Goal: Check status: Check status

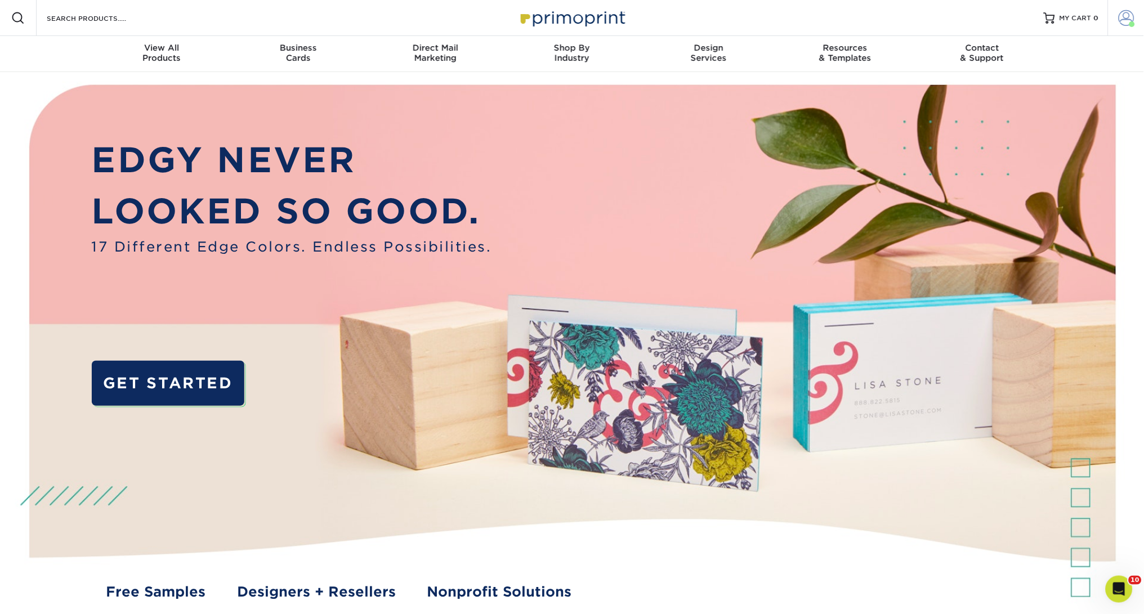
click at [1126, 9] on link "Account" at bounding box center [1126, 18] width 36 height 36
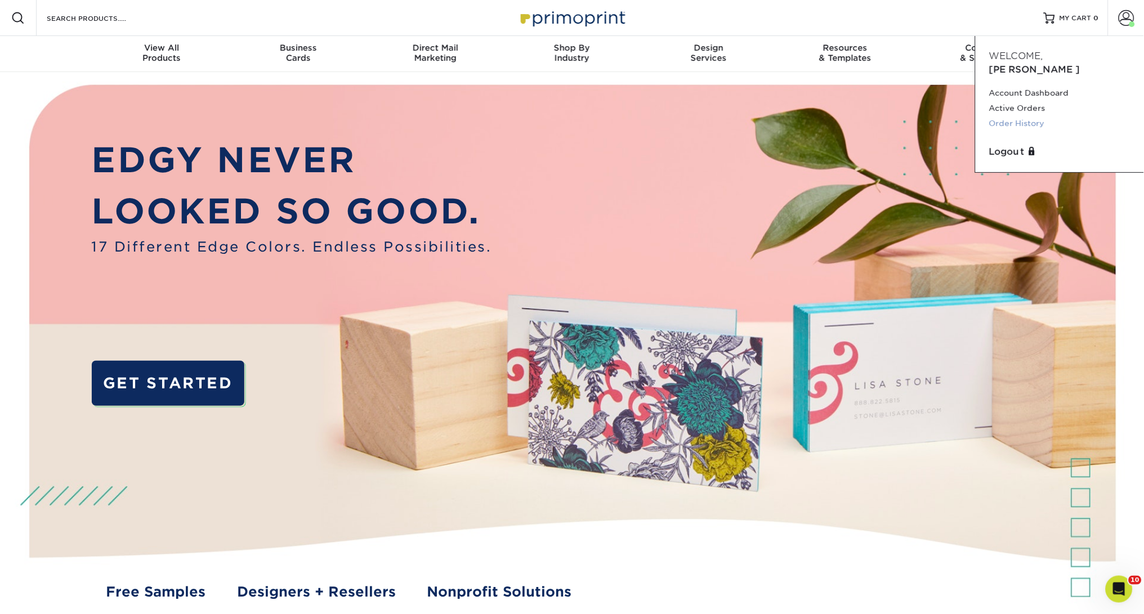
click at [1034, 116] on link "Order History" at bounding box center [1059, 123] width 141 height 15
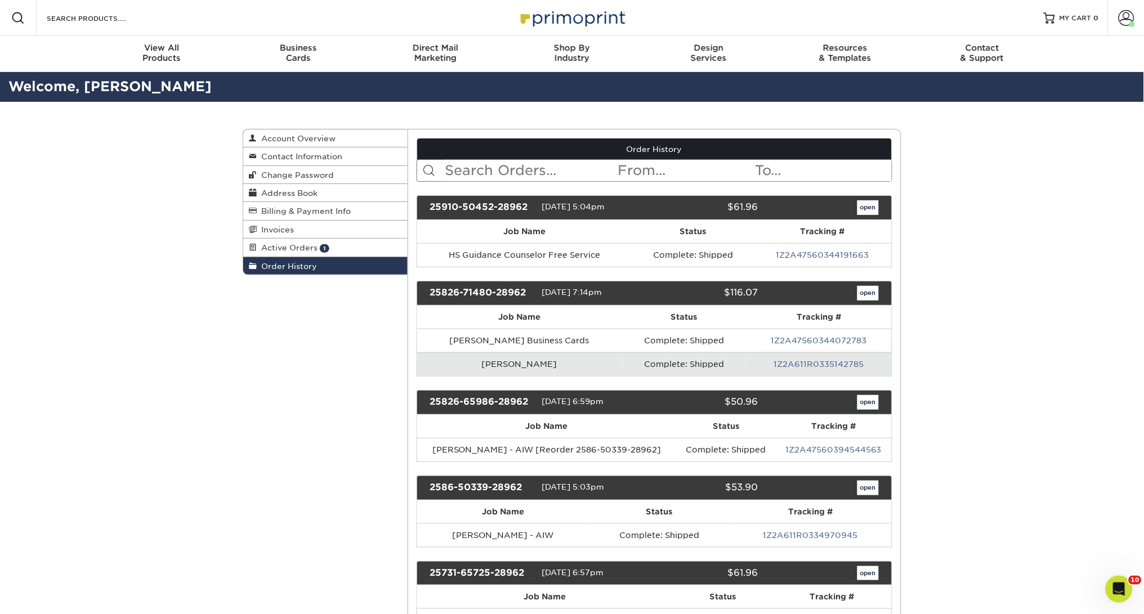
click at [865, 294] on link "open" at bounding box center [868, 293] width 21 height 15
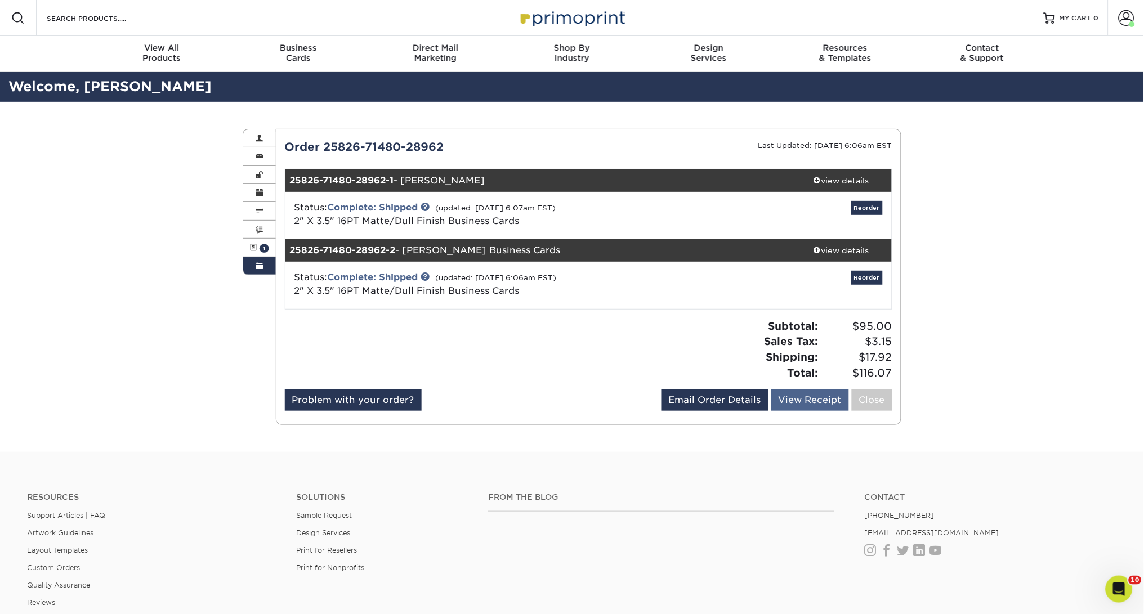
click at [797, 395] on link "View Receipt" at bounding box center [810, 400] width 78 height 21
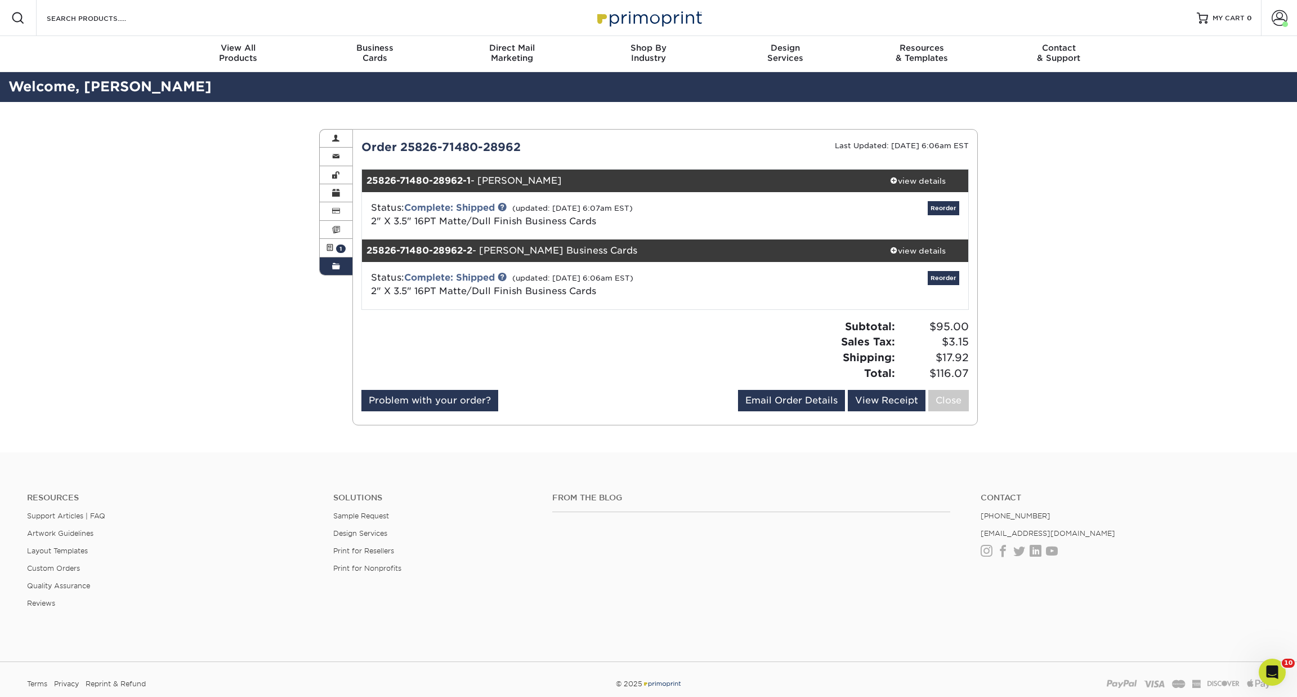
click at [329, 273] on link "Order History" at bounding box center [336, 265] width 33 height 17
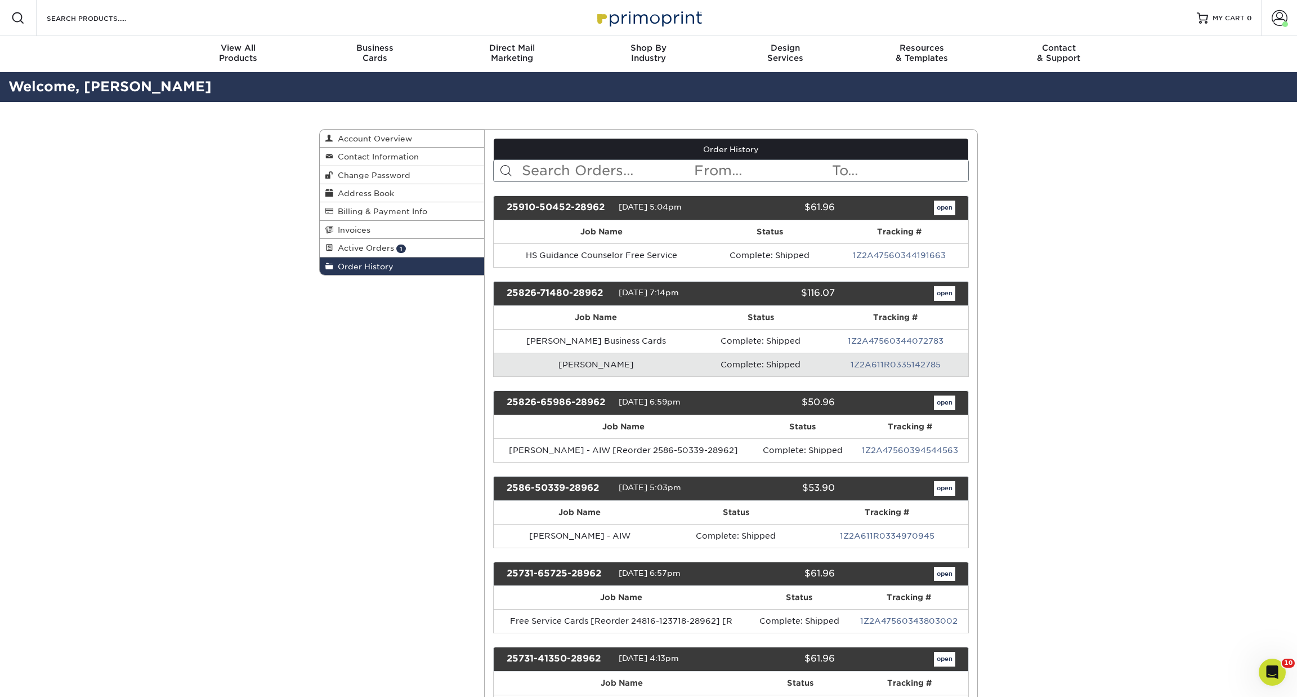
click at [943, 403] on link "open" at bounding box center [944, 402] width 21 height 15
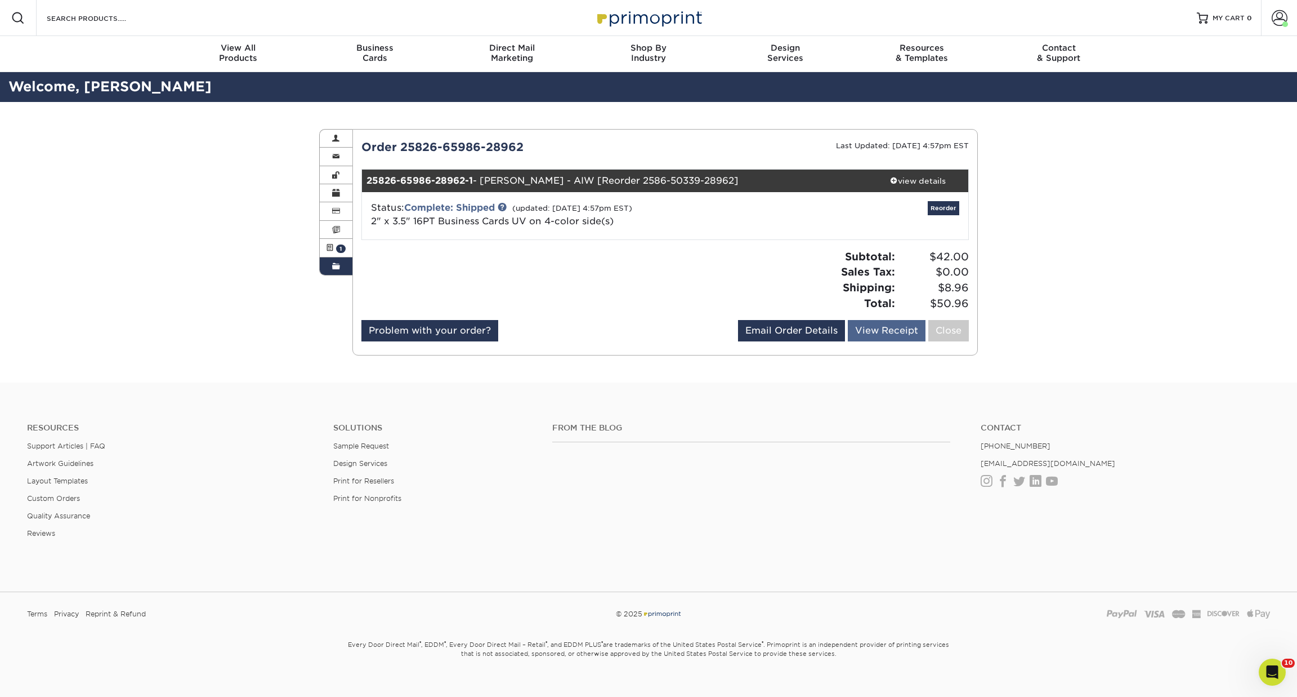
click at [876, 332] on link "View Receipt" at bounding box center [887, 330] width 78 height 21
click at [327, 267] on link "Order History" at bounding box center [336, 265] width 33 height 17
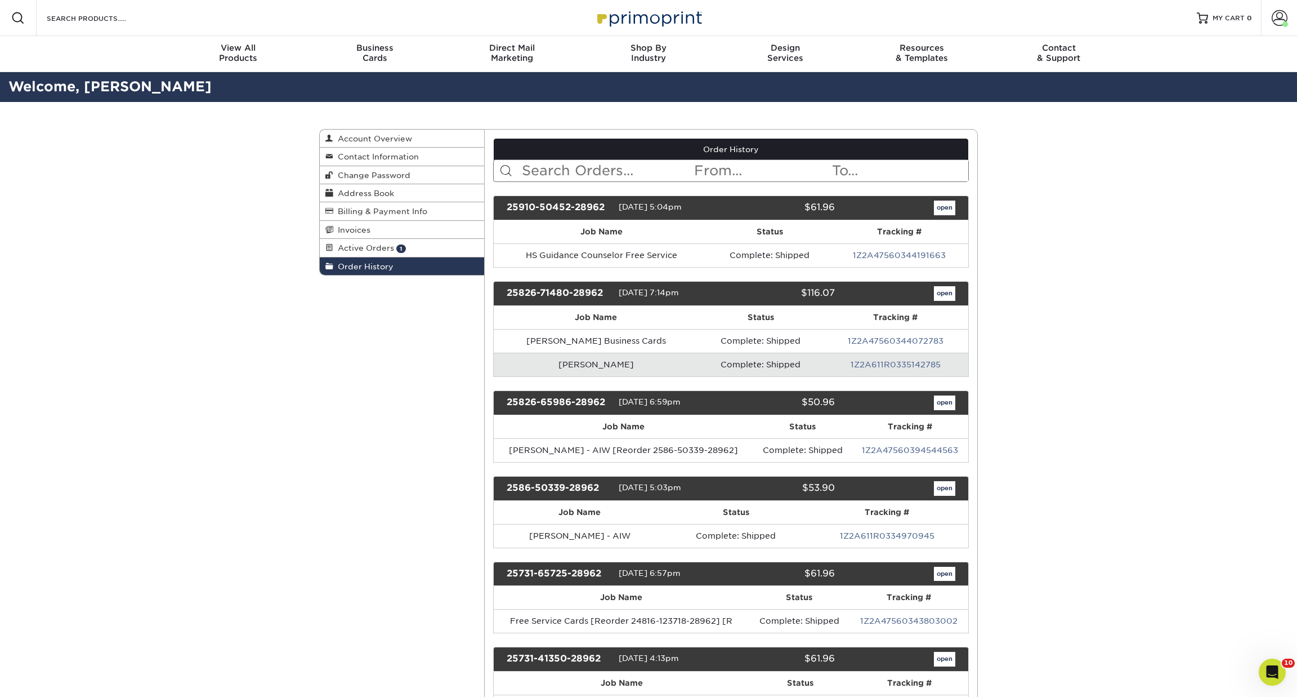
click at [941, 493] on link "open" at bounding box center [944, 488] width 21 height 15
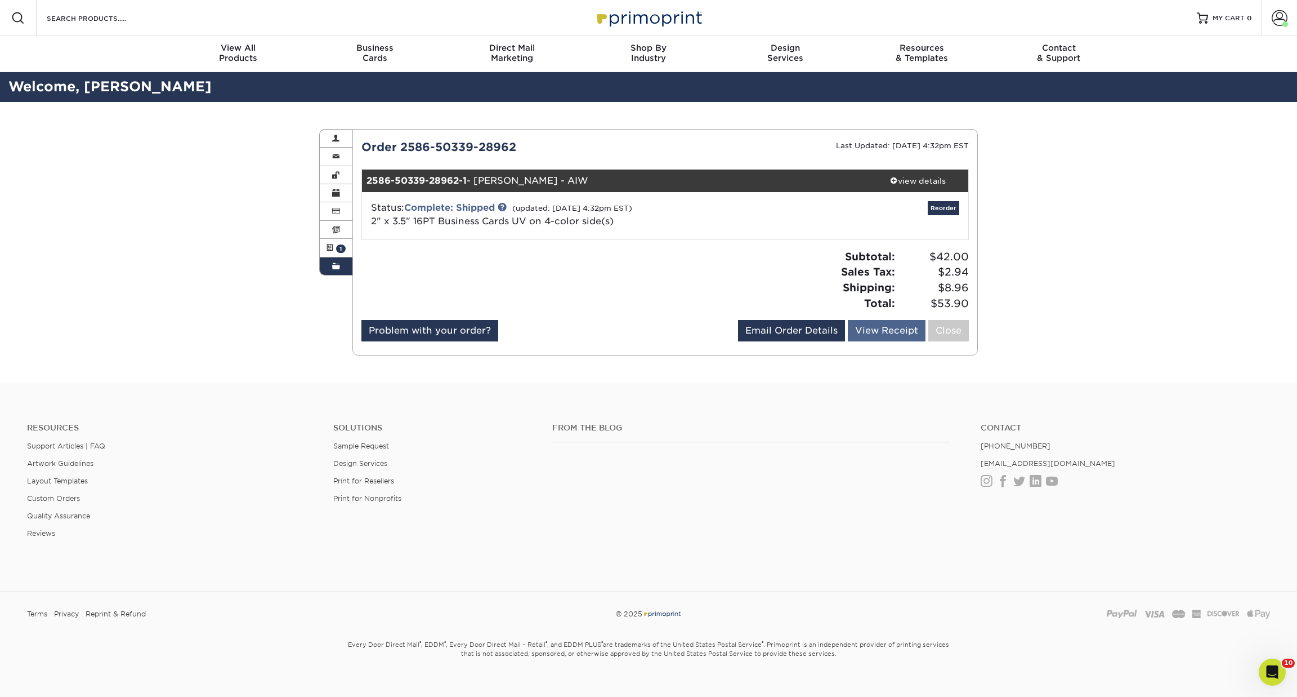
click at [892, 327] on link "View Receipt" at bounding box center [887, 330] width 78 height 21
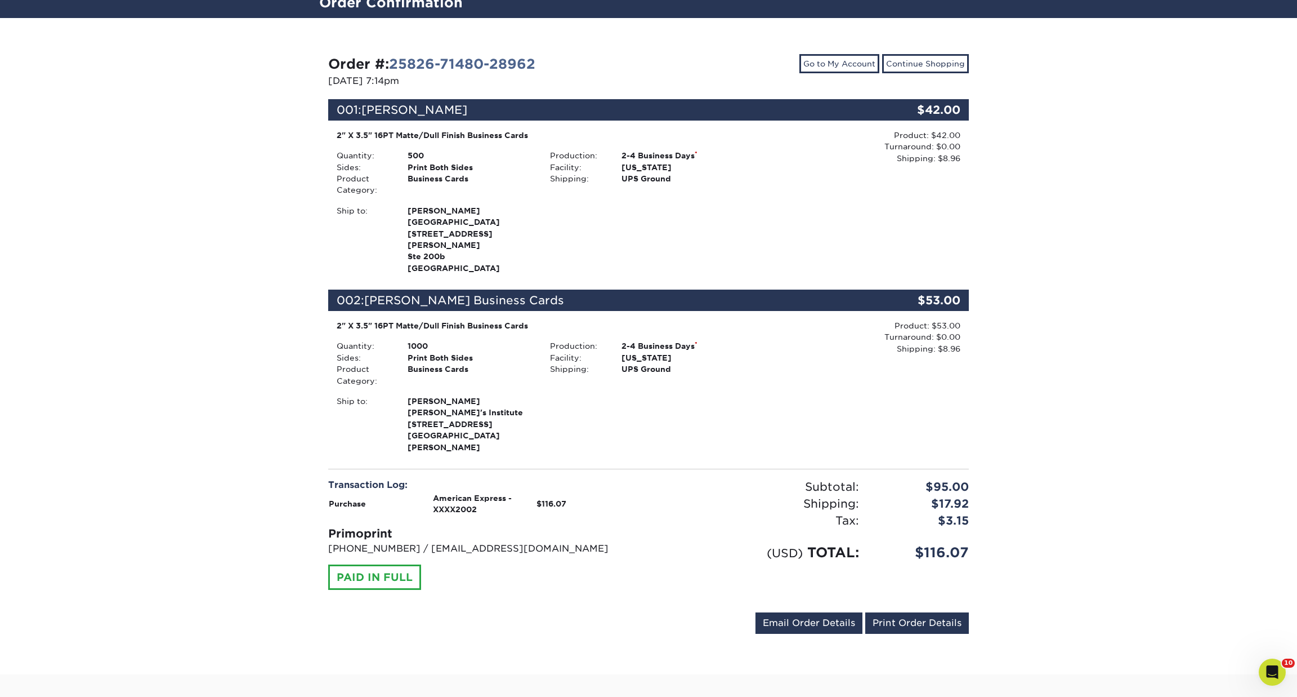
scroll to position [74, 0]
